Goal: Transaction & Acquisition: Book appointment/travel/reservation

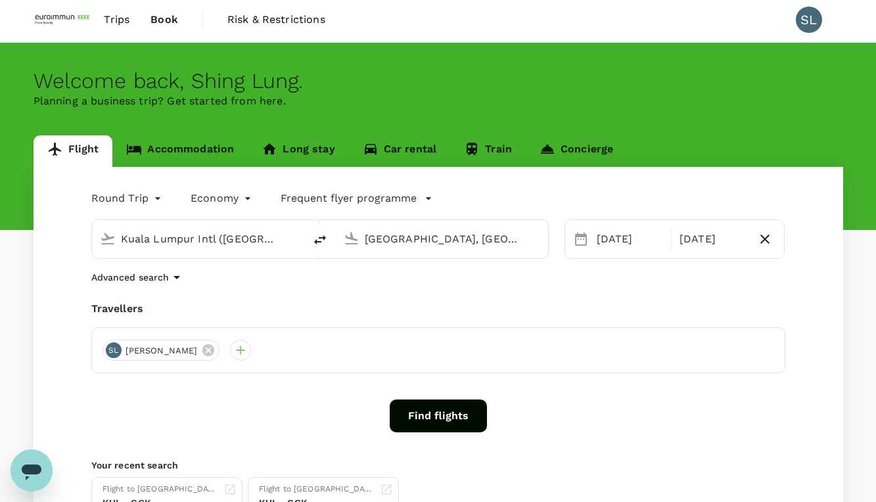
scroll to position [2, 0]
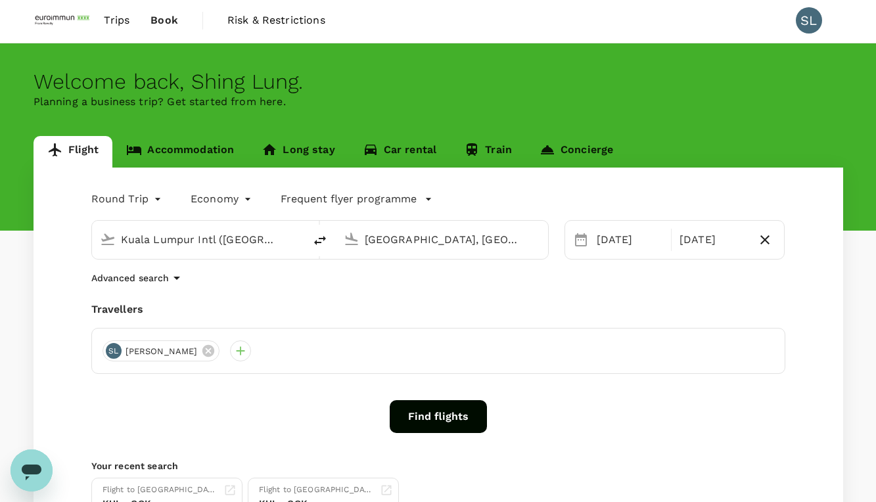
click at [417, 423] on button "Find flights" at bounding box center [438, 416] width 97 height 33
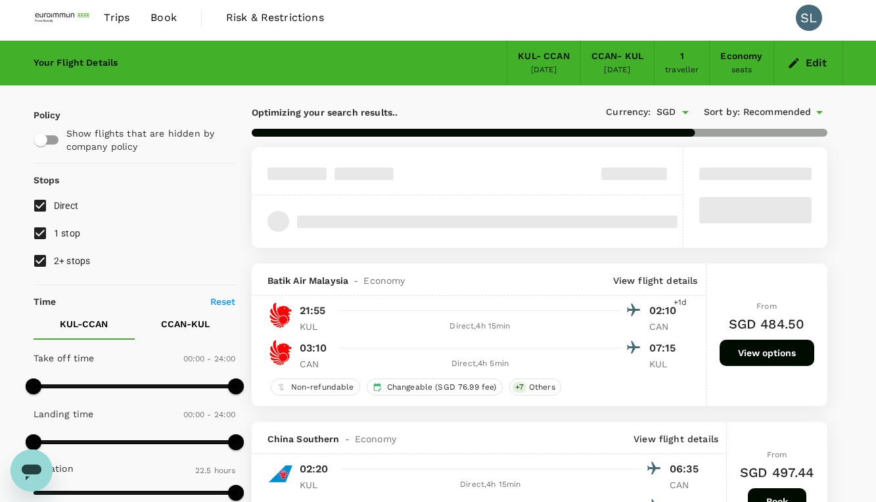
scroll to position [1, 0]
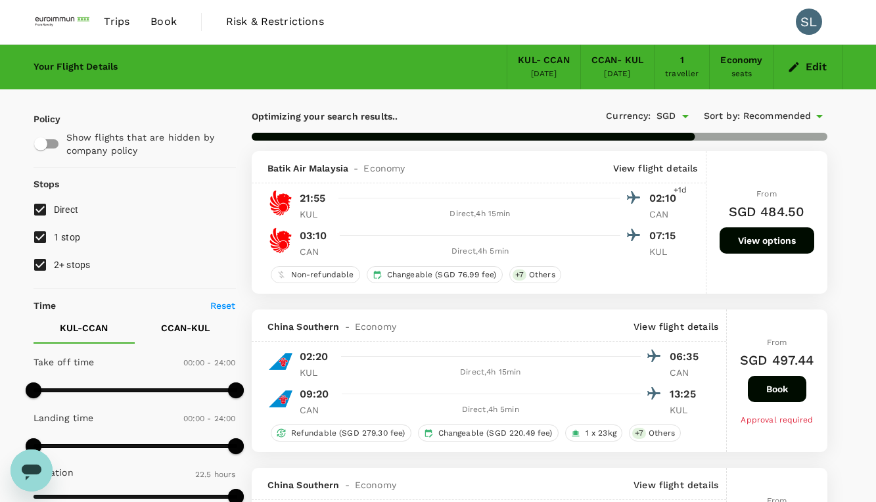
click at [36, 262] on input "2+ stops" at bounding box center [40, 265] width 28 height 28
checkbox input "false"
click at [42, 245] on input "1 stop" at bounding box center [40, 238] width 28 height 28
checkbox input "false"
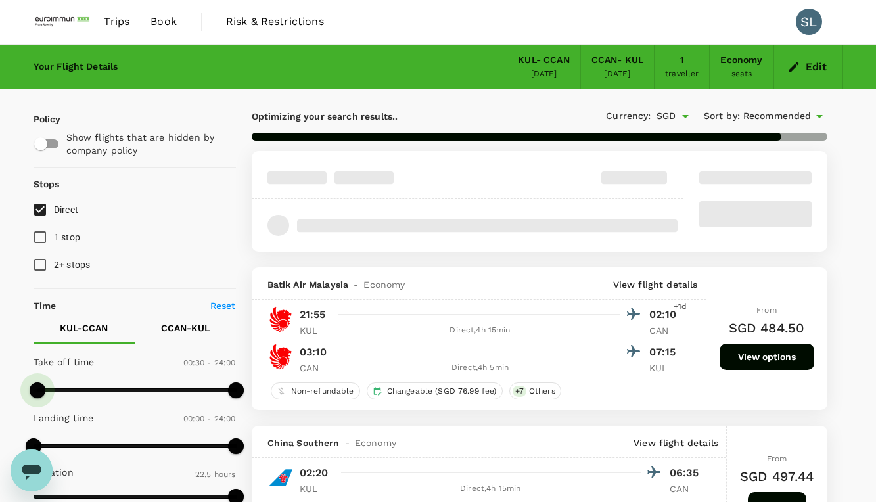
type input "450"
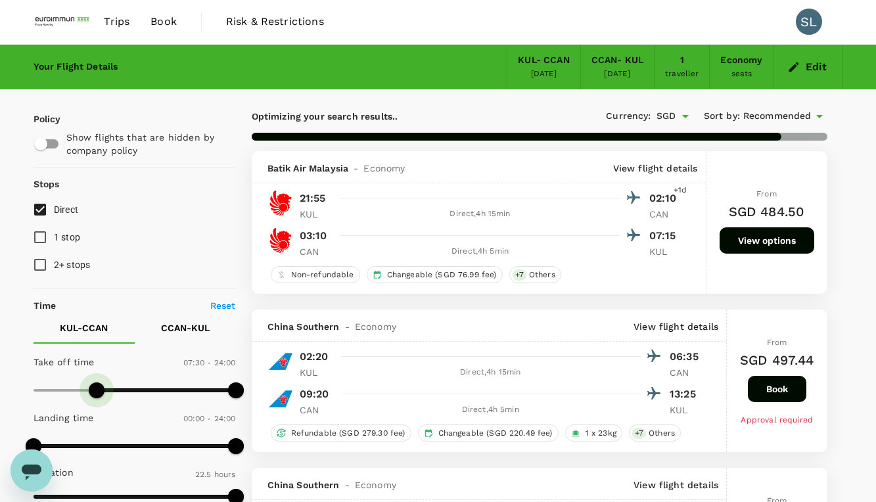
drag, startPoint x: 37, startPoint y: 389, endPoint x: 95, endPoint y: 385, distance: 58.0
click at [95, 385] on span at bounding box center [97, 391] width 16 height 16
checkbox input "false"
type input "510"
drag, startPoint x: 34, startPoint y: 448, endPoint x: 105, endPoint y: 448, distance: 71.0
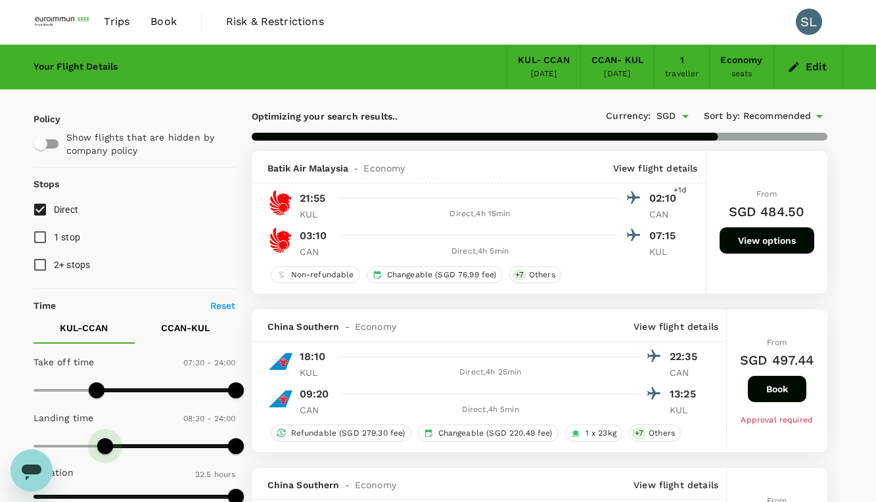
click at [105, 448] on span at bounding box center [105, 446] width 16 height 16
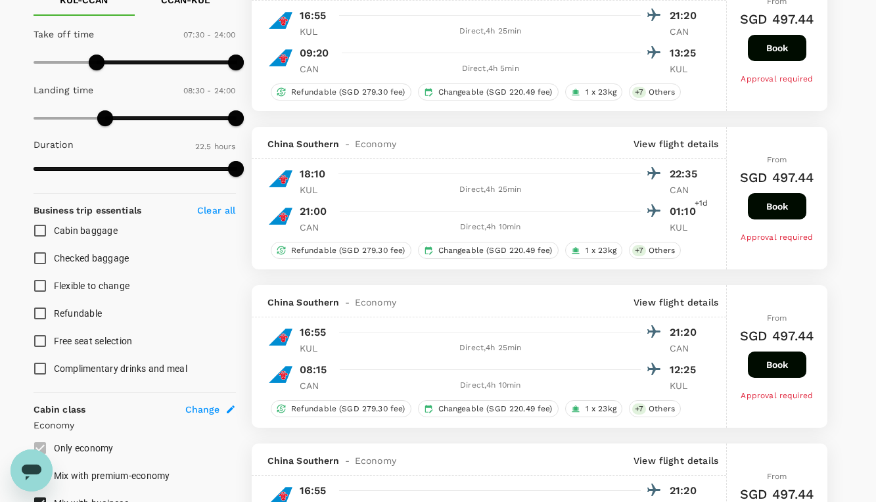
scroll to position [329, 0]
click at [42, 261] on input "Checked baggage" at bounding box center [40, 258] width 28 height 28
checkbox input "true"
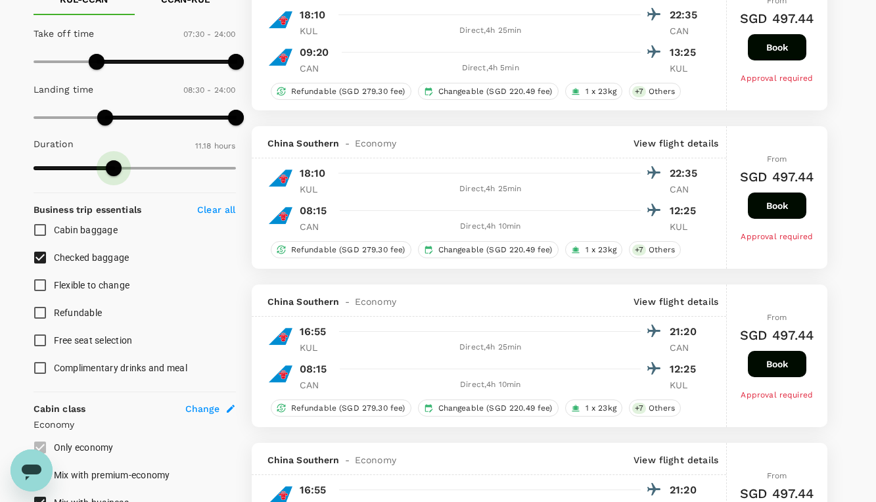
type input "650"
drag, startPoint x: 232, startPoint y: 169, endPoint x: 108, endPoint y: 178, distance: 123.9
click at [108, 176] on span at bounding box center [109, 168] width 16 height 16
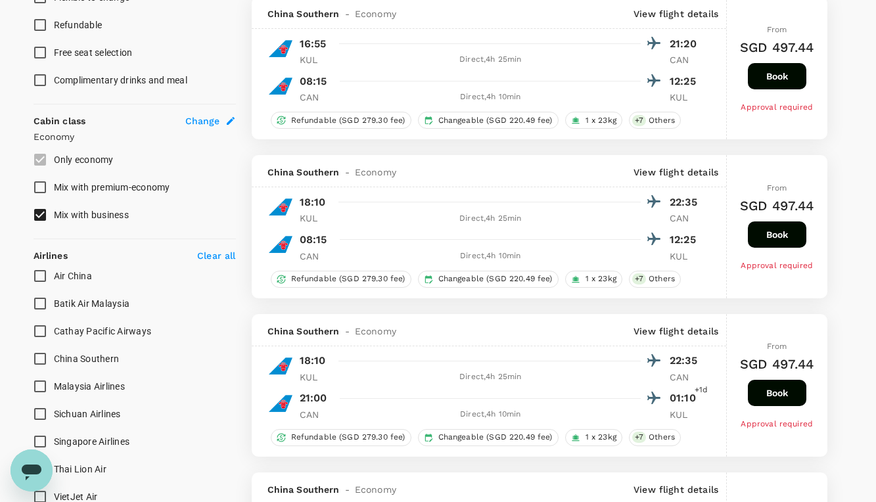
scroll to position [592, 0]
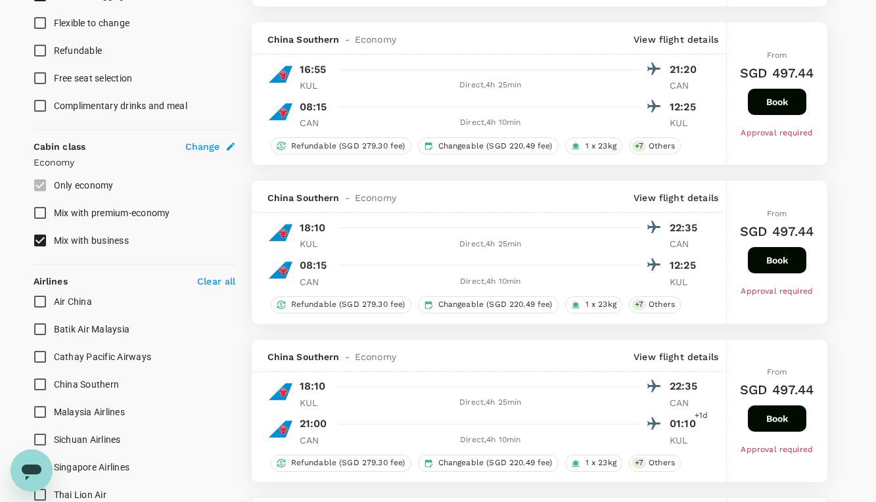
click at [42, 413] on input "Malaysia Airlines" at bounding box center [40, 412] width 28 height 28
checkbox input "true"
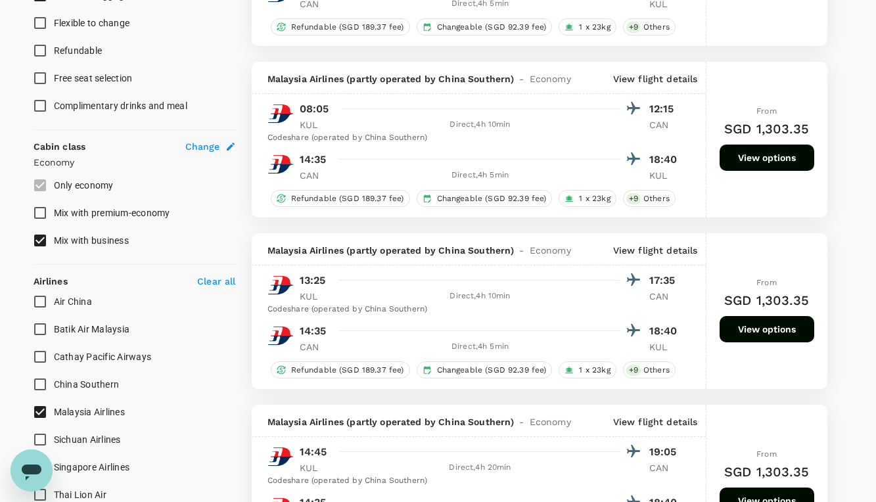
click at [39, 385] on input "China Southern" at bounding box center [40, 385] width 28 height 28
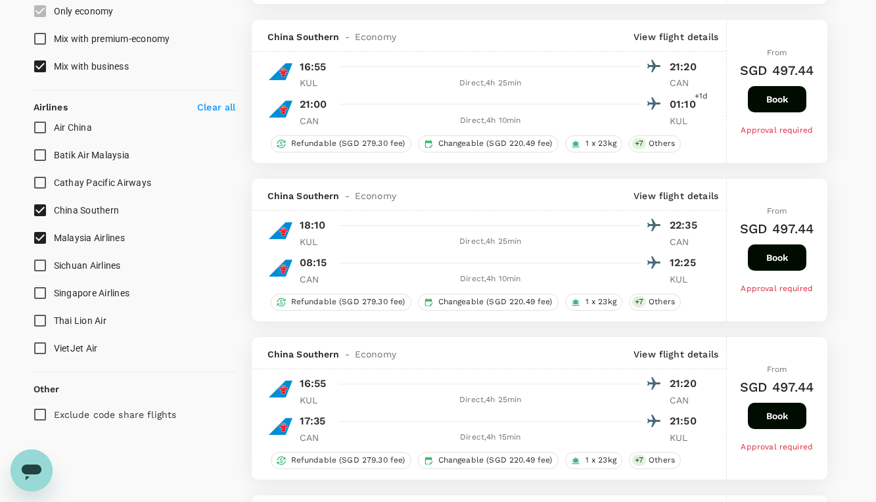
scroll to position [789, 0]
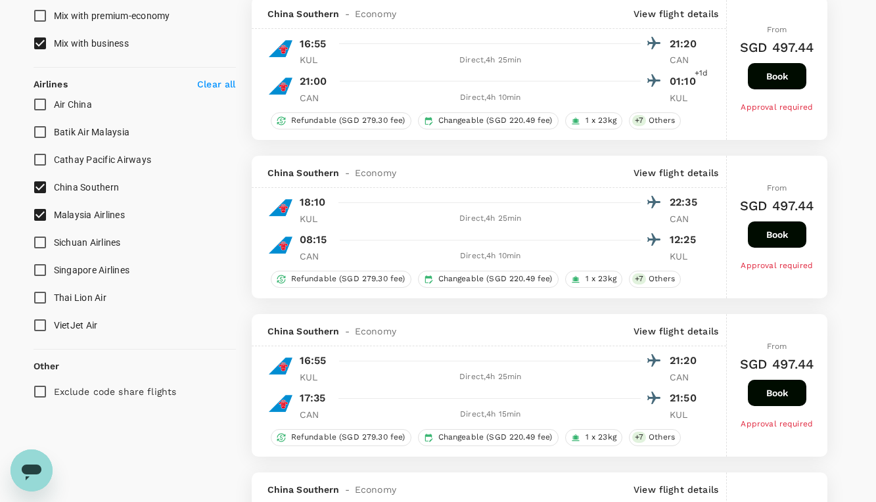
checkbox input "false"
checkbox input "true"
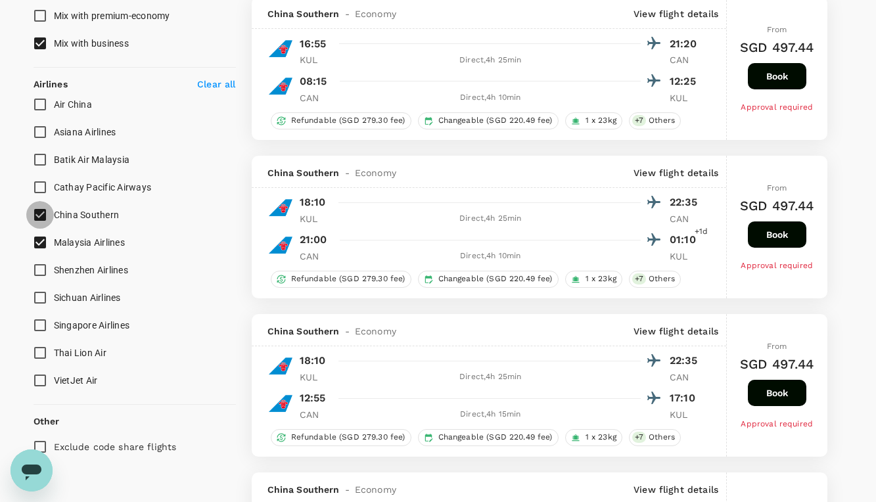
click at [39, 213] on input "China Southern" at bounding box center [40, 215] width 28 height 28
checkbox input "false"
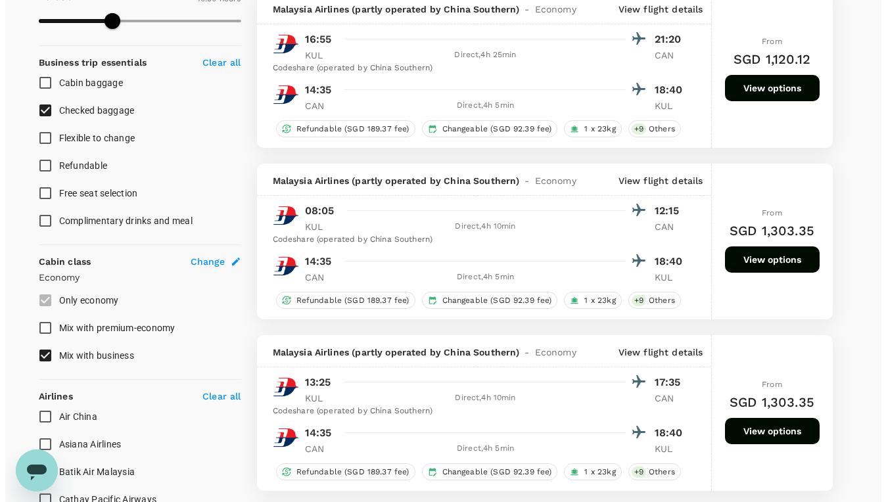
scroll to position [460, 0]
